Goal: Find specific page/section: Find specific page/section

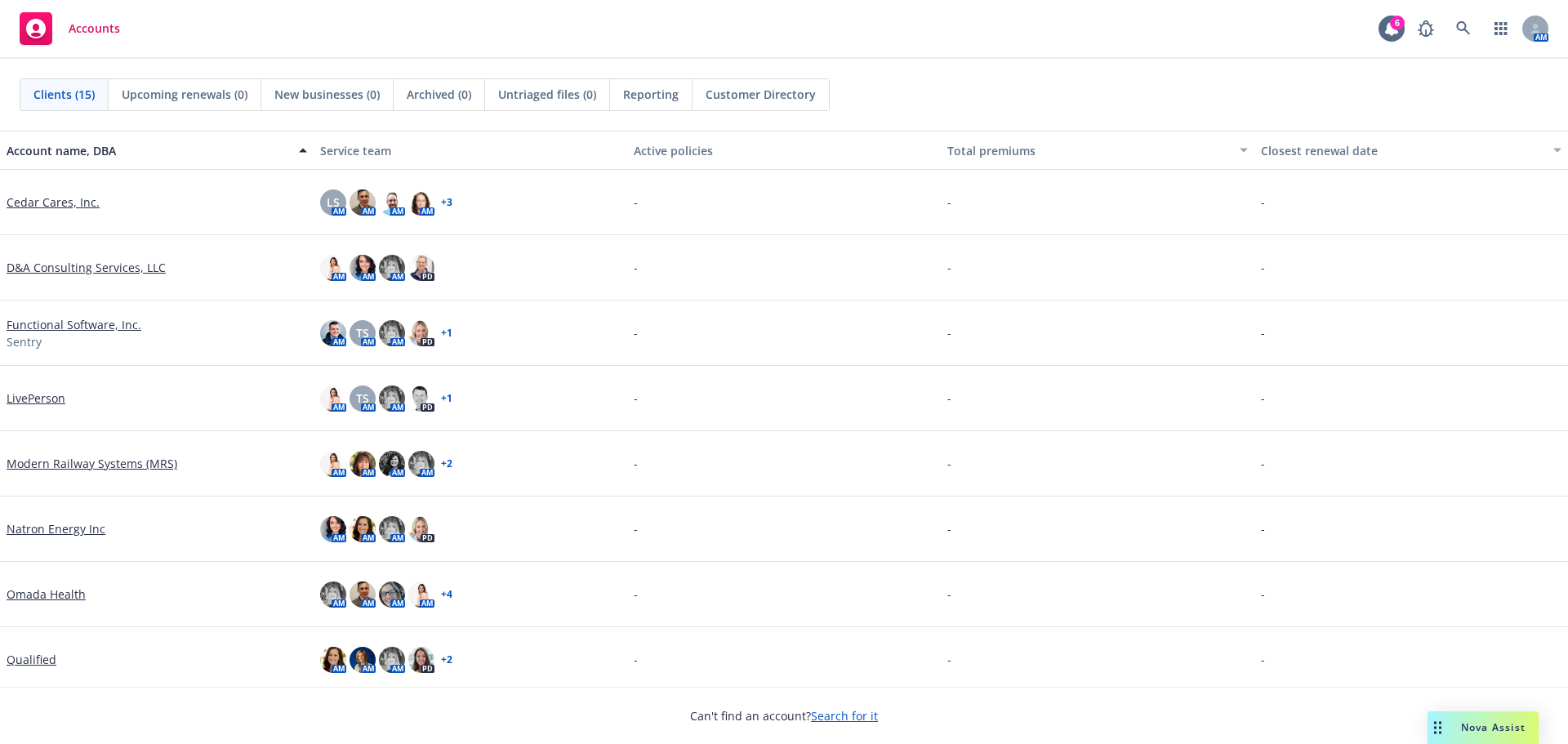
click at [830, 719] on link "Search for it" at bounding box center [845, 715] width 67 height 16
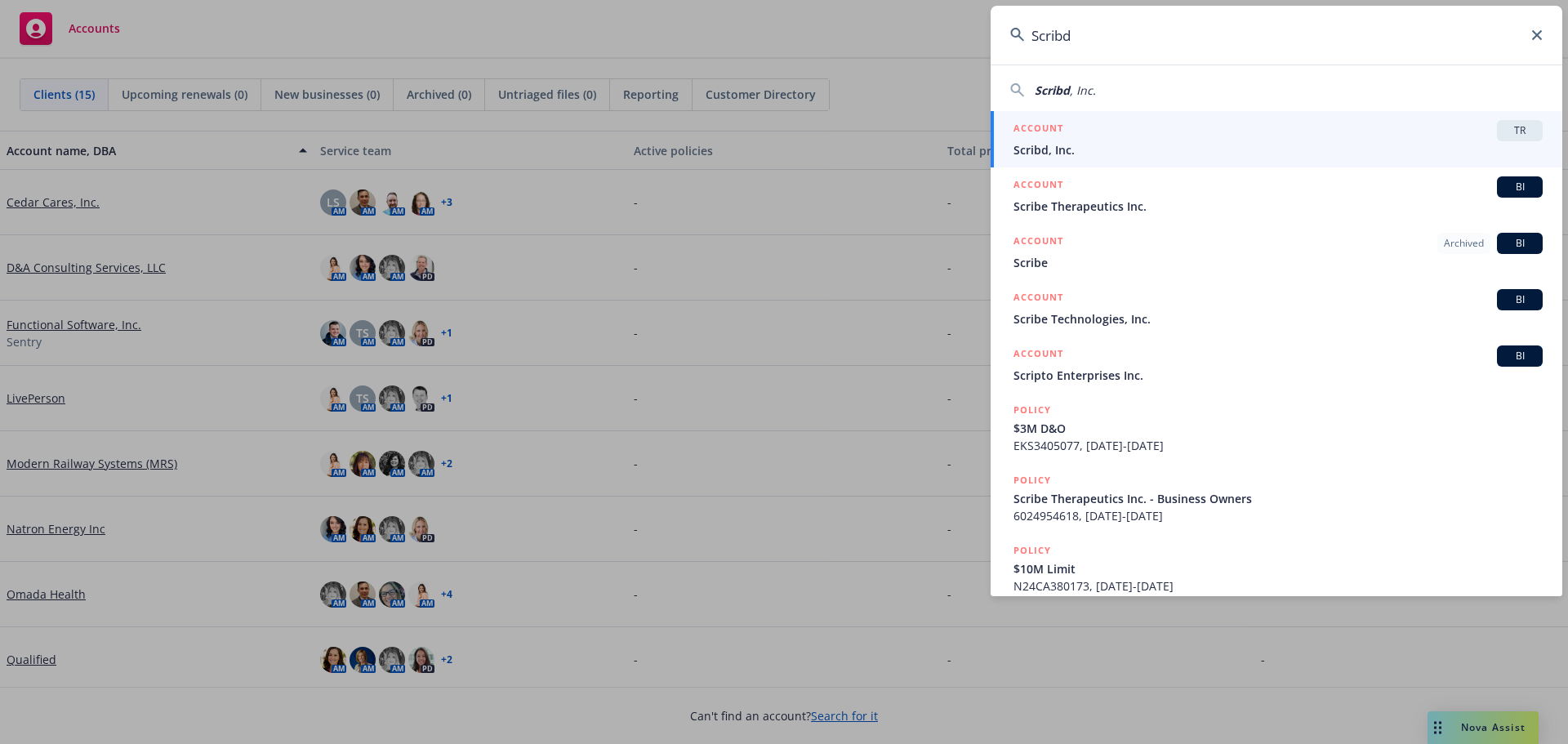
type input "Scribd"
click at [1516, 134] on span "TR" at bounding box center [1520, 131] width 33 height 15
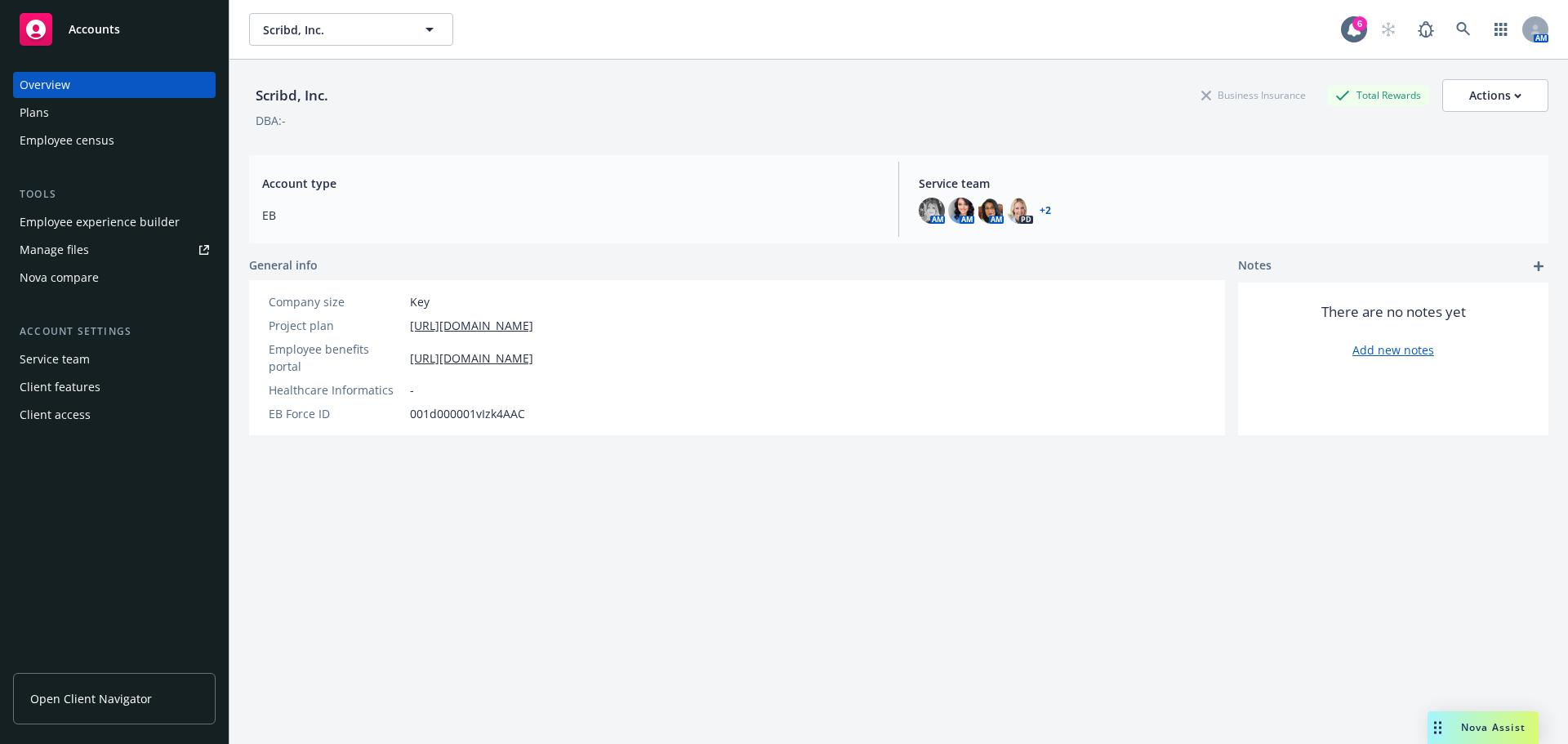
click at [120, 223] on div "Employee experience builder" at bounding box center [99, 223] width 160 height 26
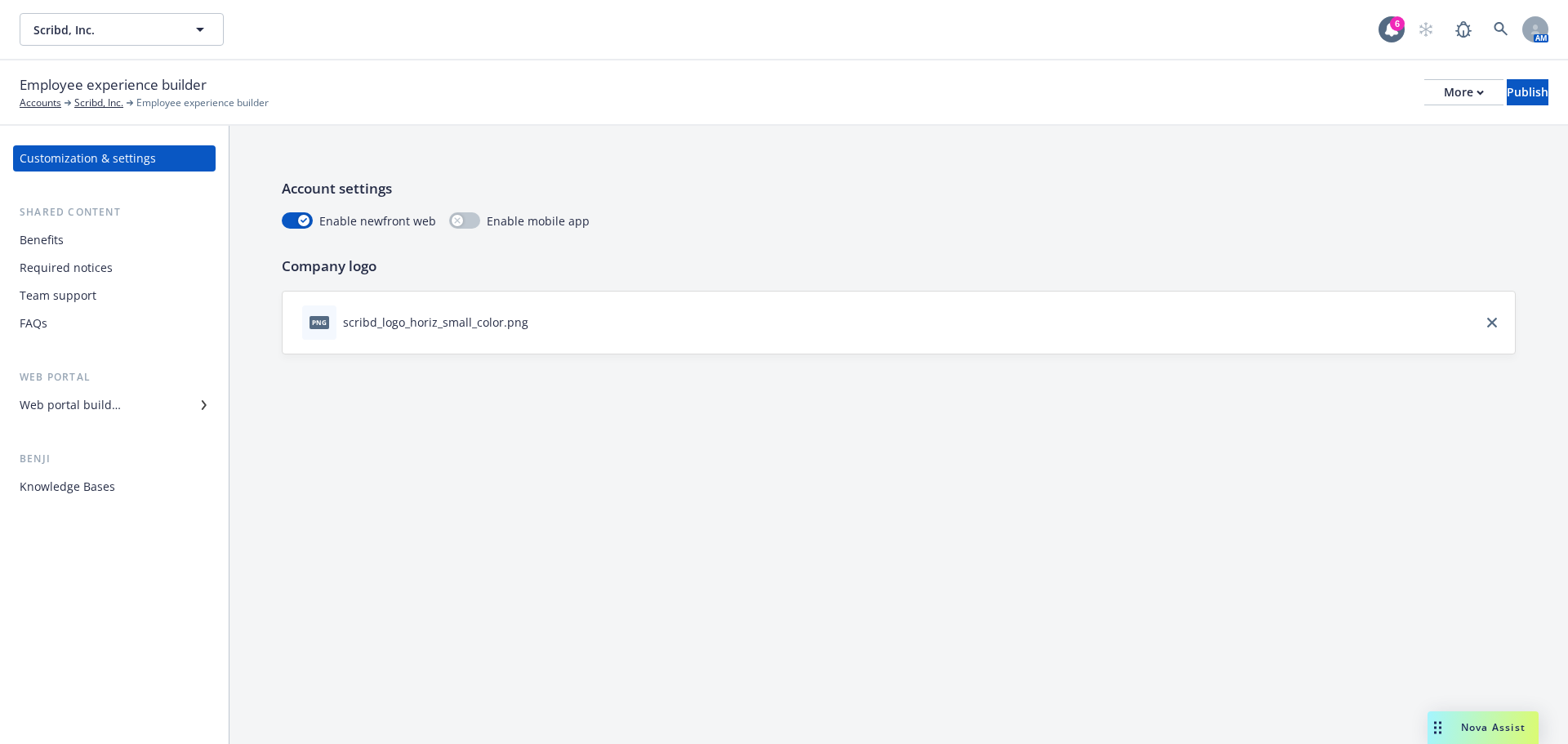
click at [90, 398] on div "Web portal builder" at bounding box center [70, 405] width 101 height 26
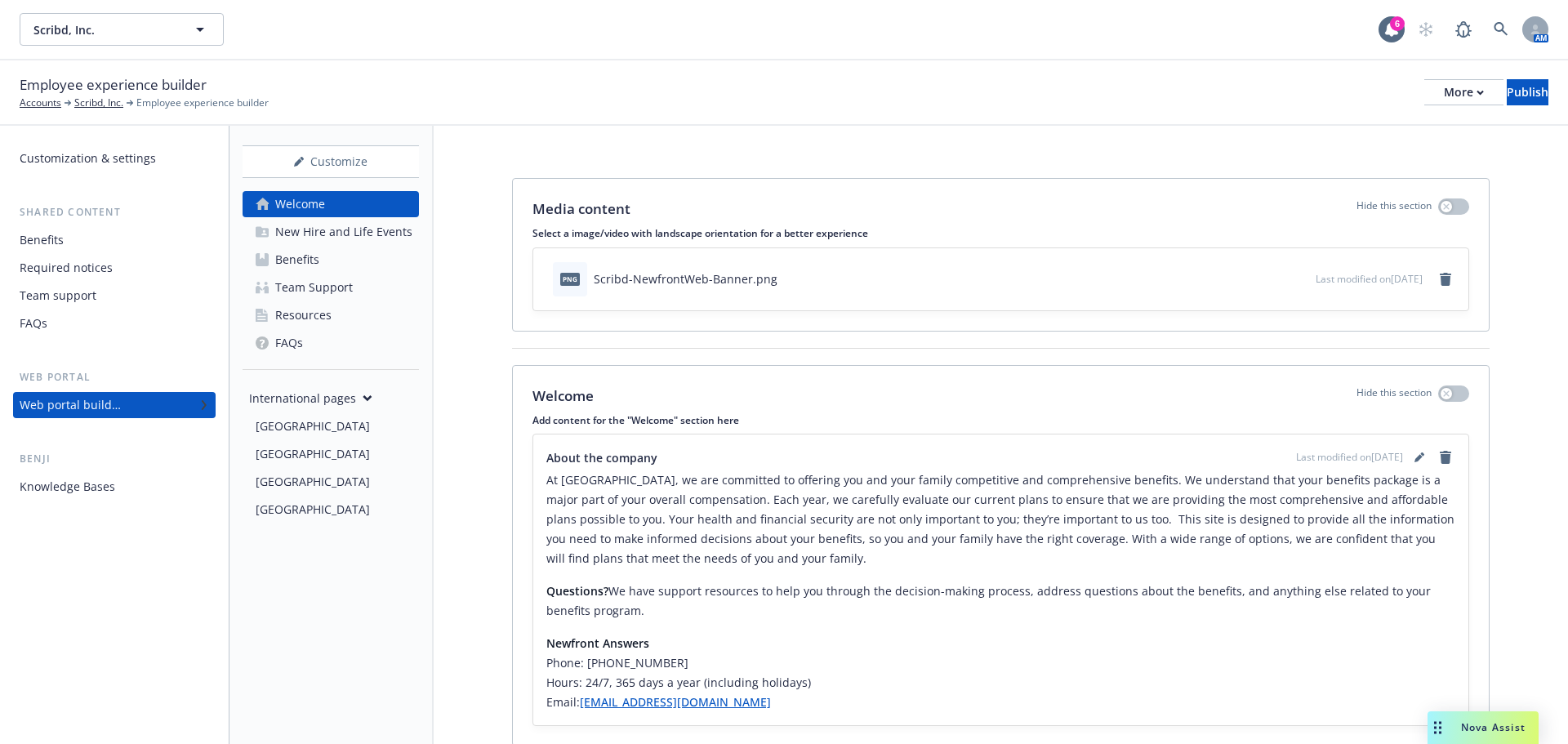
click at [328, 234] on div "New Hire and Life Events" at bounding box center [343, 232] width 137 height 26
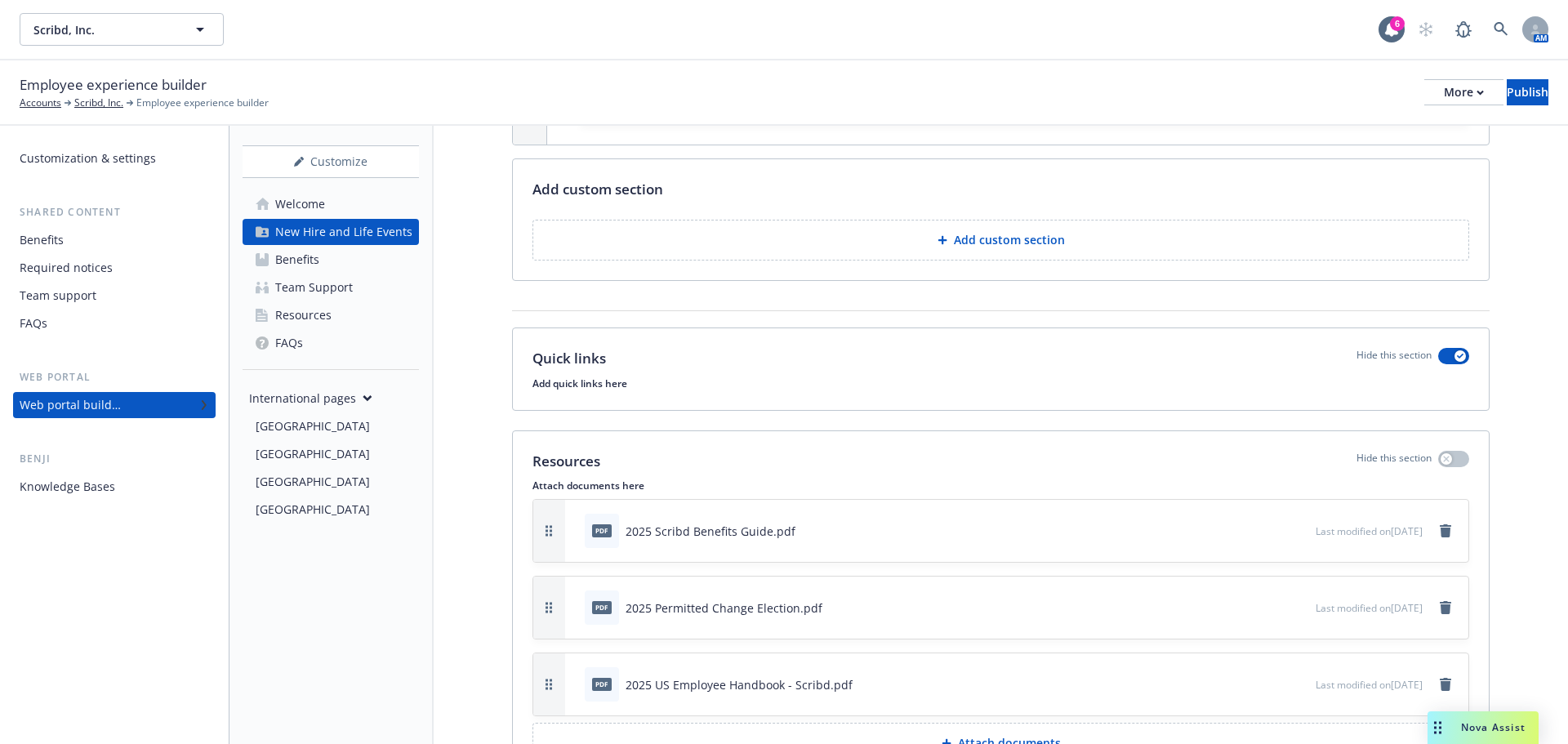
scroll to position [4471, 0]
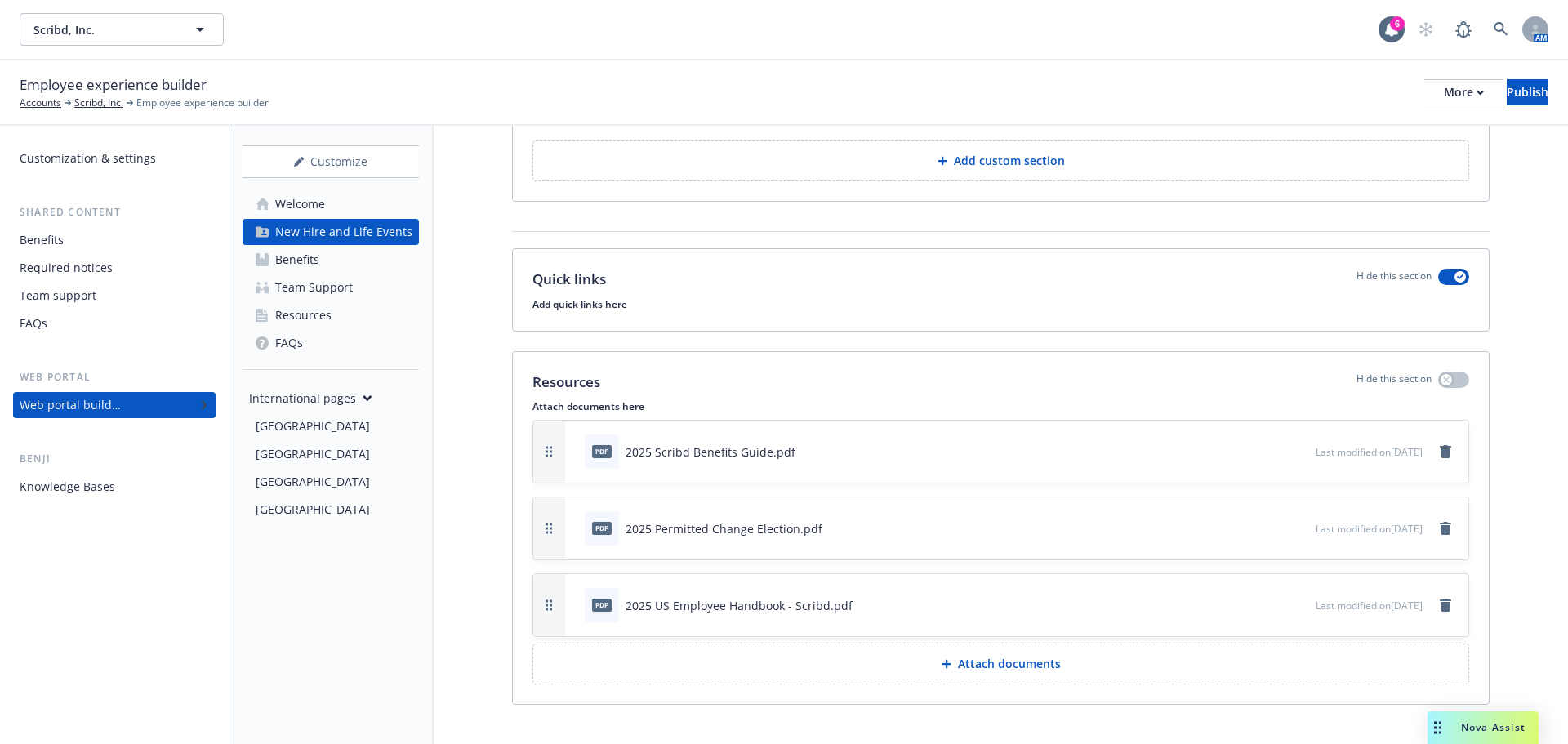
click at [819, 92] on div "Employee experience builder Accounts Scribd, Inc. Employee experience builder M…" at bounding box center [784, 93] width 1529 height 36
